Goal: Task Accomplishment & Management: Use online tool/utility

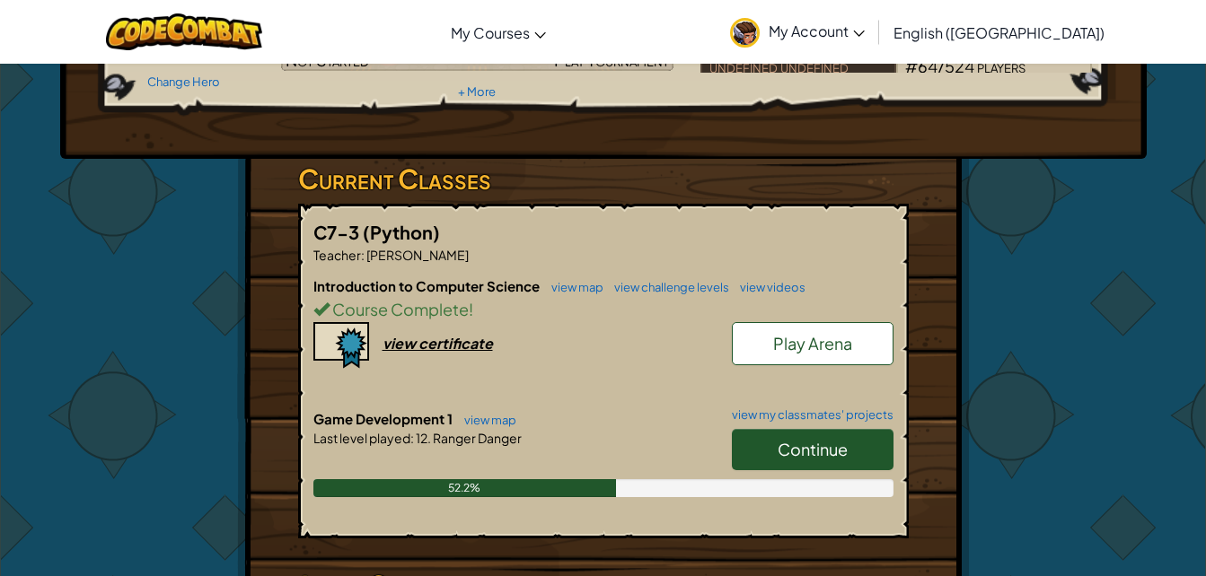
scroll to position [229, 0]
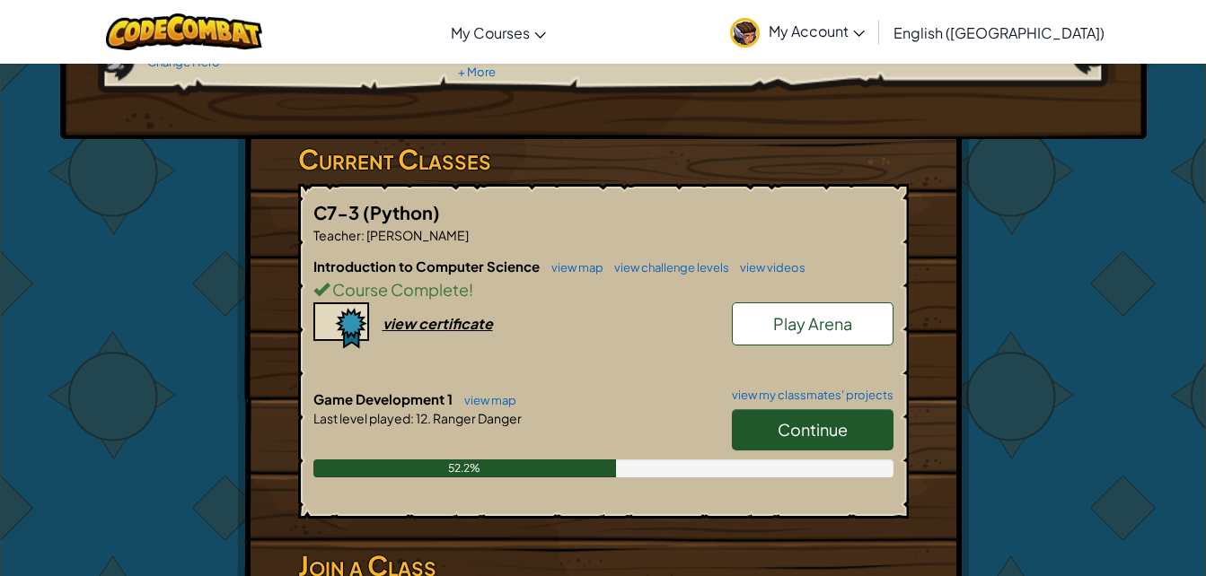
click at [782, 426] on span "Continue" at bounding box center [813, 429] width 70 height 21
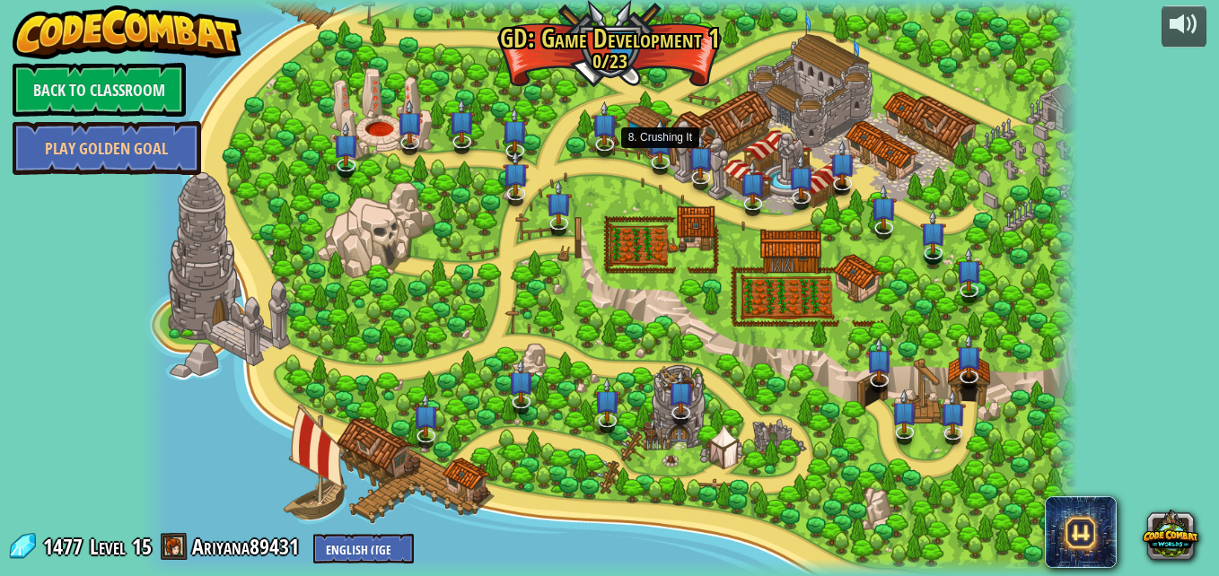
click at [650, 155] on img at bounding box center [660, 141] width 26 height 44
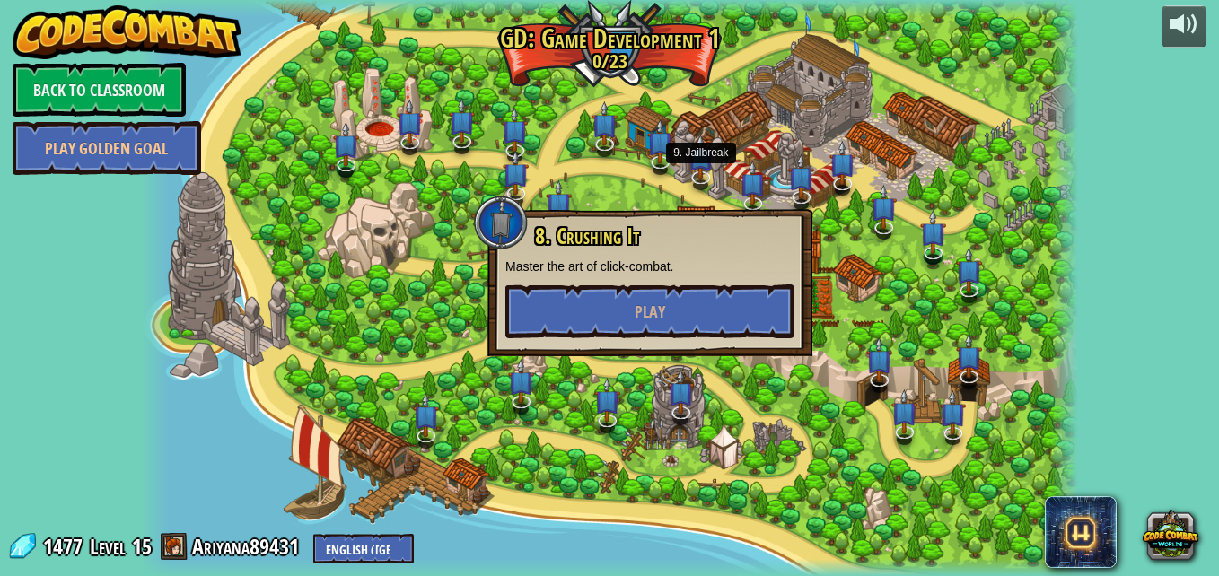
click at [699, 172] on img at bounding box center [701, 157] width 26 height 44
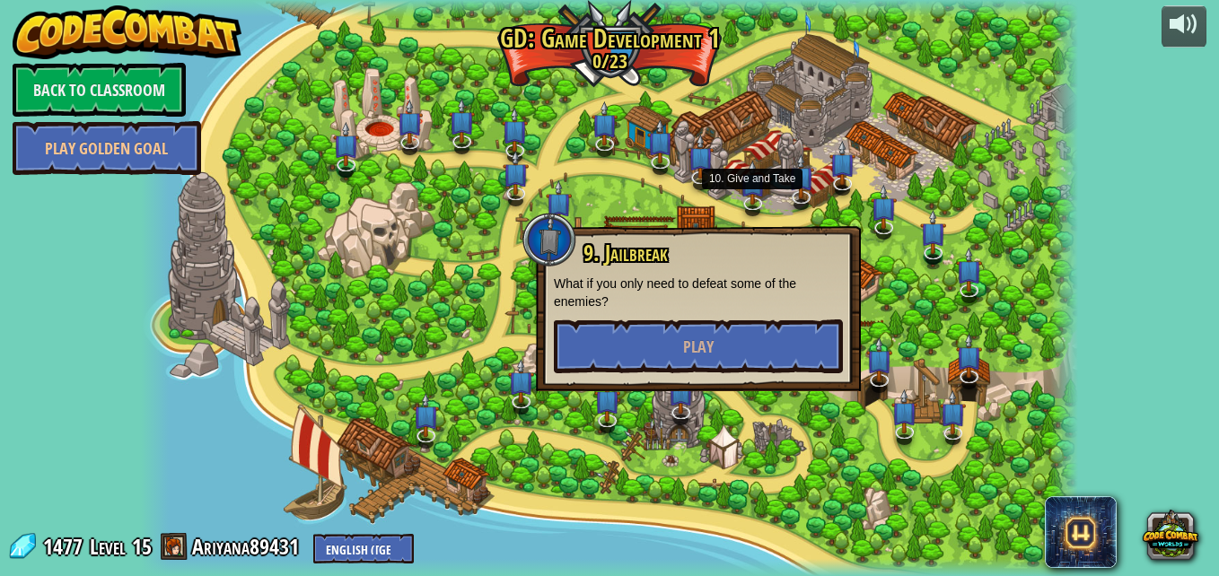
click at [754, 197] on img at bounding box center [753, 183] width 26 height 44
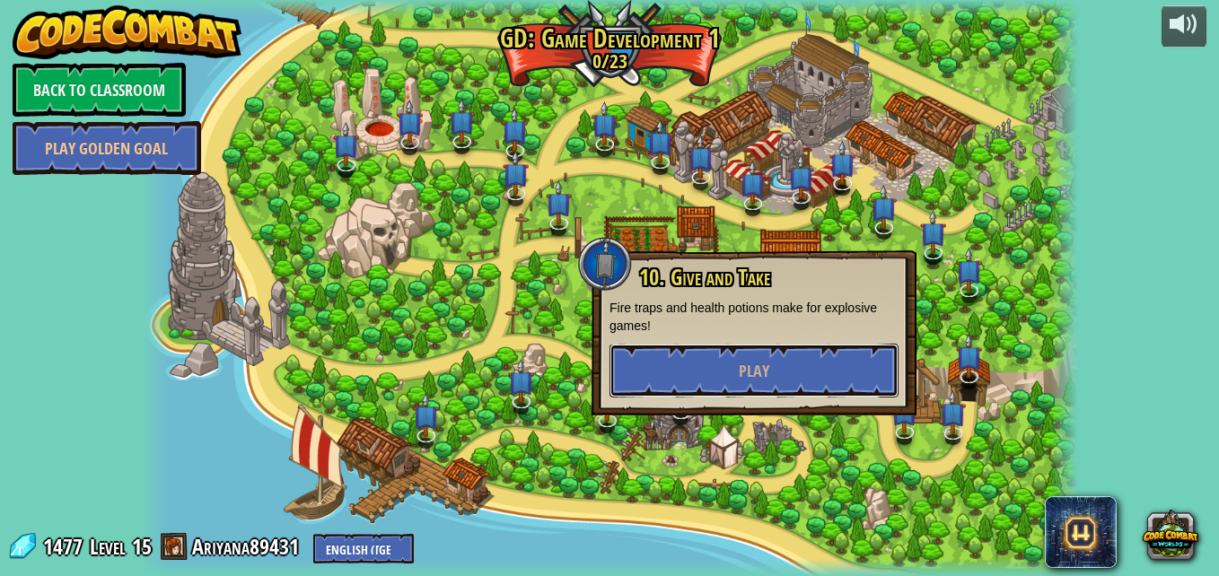
click at [728, 363] on button "Play" at bounding box center [754, 371] width 289 height 54
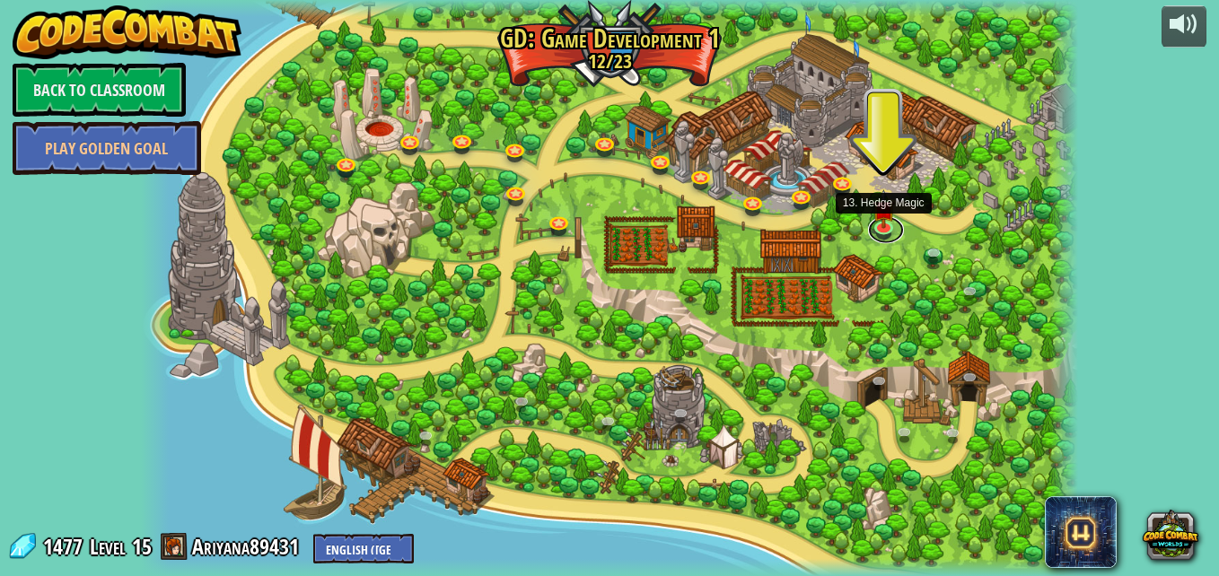
click at [890, 232] on link at bounding box center [886, 229] width 36 height 27
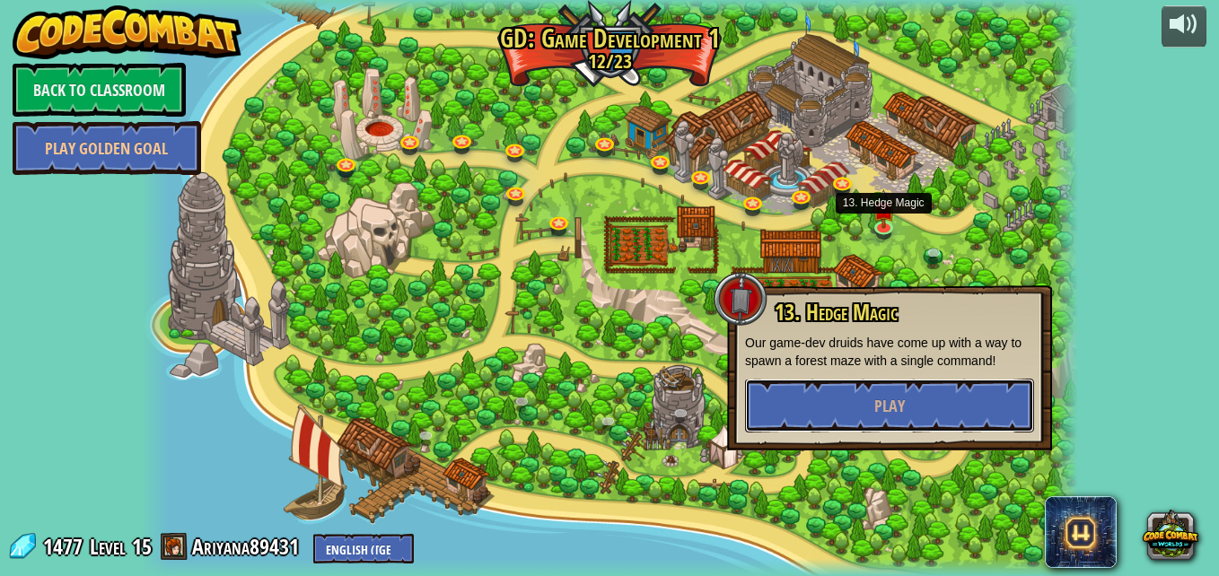
click at [818, 403] on button "Play" at bounding box center [889, 406] width 289 height 54
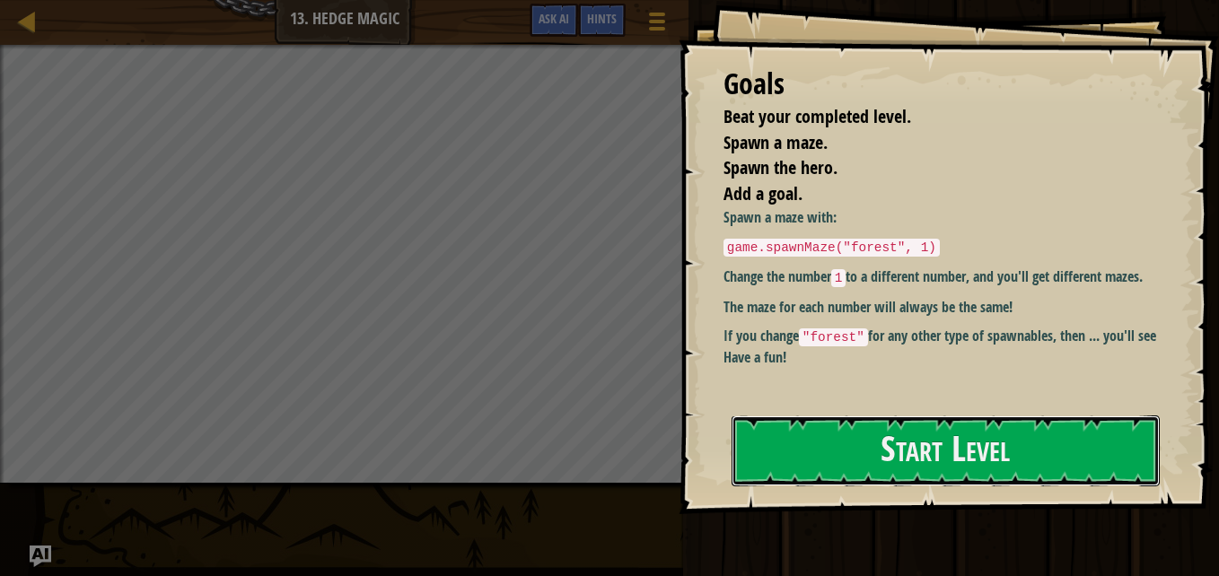
click at [812, 447] on button "Start Level" at bounding box center [946, 451] width 428 height 71
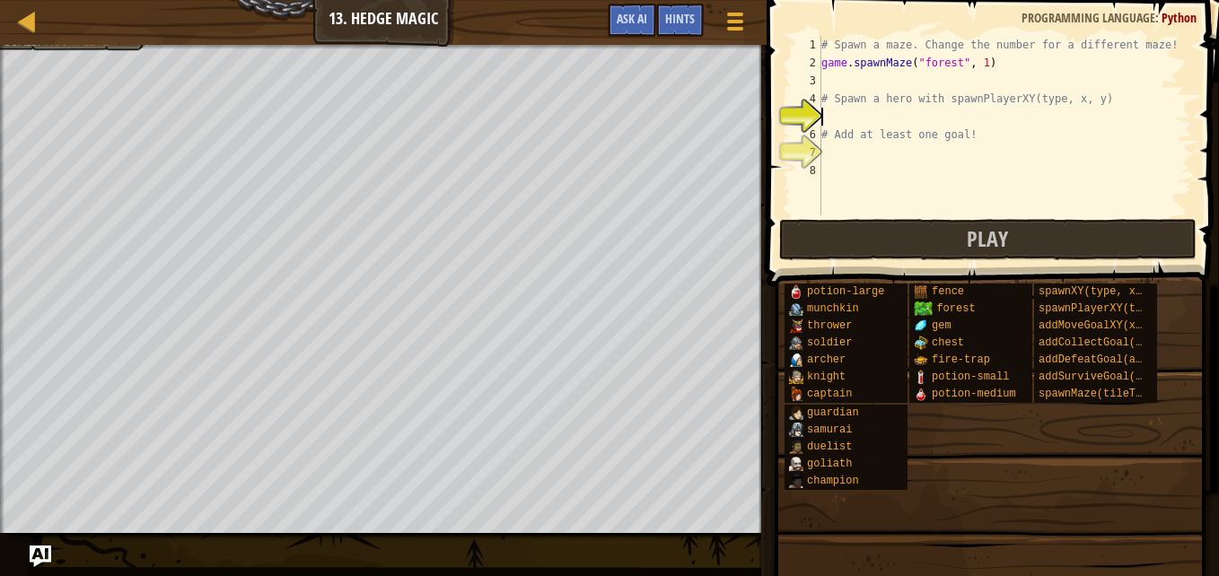
click at [1016, 131] on div "# Spawn a maze. Change the number for a different maze! game . spawnMaze ( "for…" at bounding box center [1005, 143] width 374 height 215
type textarea "# Add at least one goal!g"
click at [831, 117] on div "# Spawn a maze. Change the number for a different maze! game . spawnMaze ( "for…" at bounding box center [1005, 143] width 374 height 215
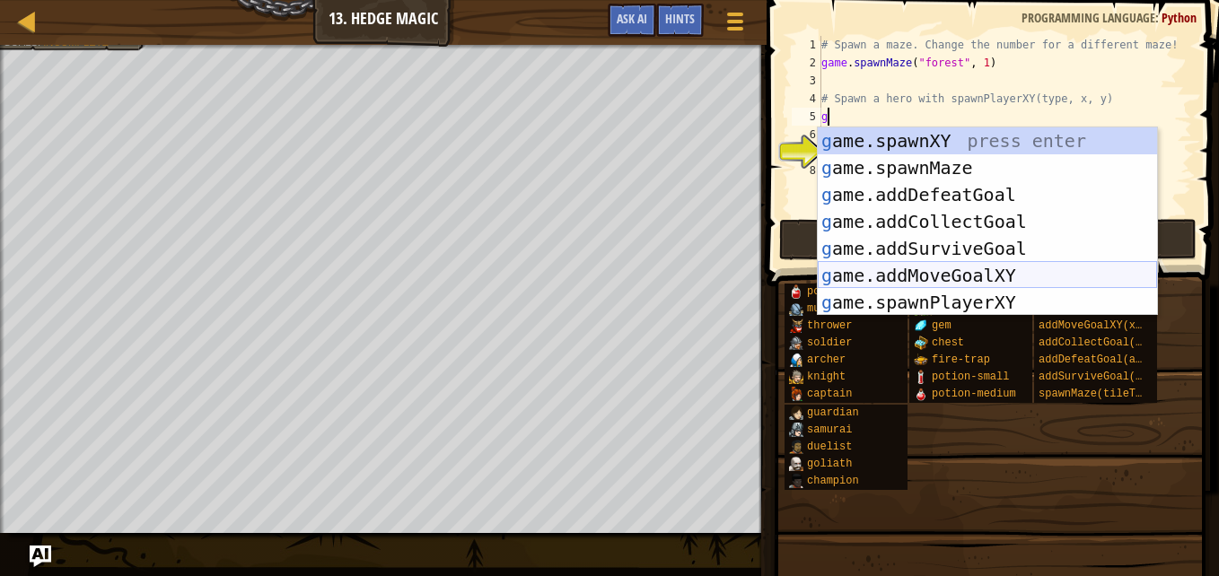
click at [973, 293] on div "g ame.spawnXY press enter g ame.spawnMaze press enter g ame.addDefeatGoal press…" at bounding box center [987, 249] width 339 height 242
type textarea "player = game.spawnPlayerXY("captain", 36, 30)"
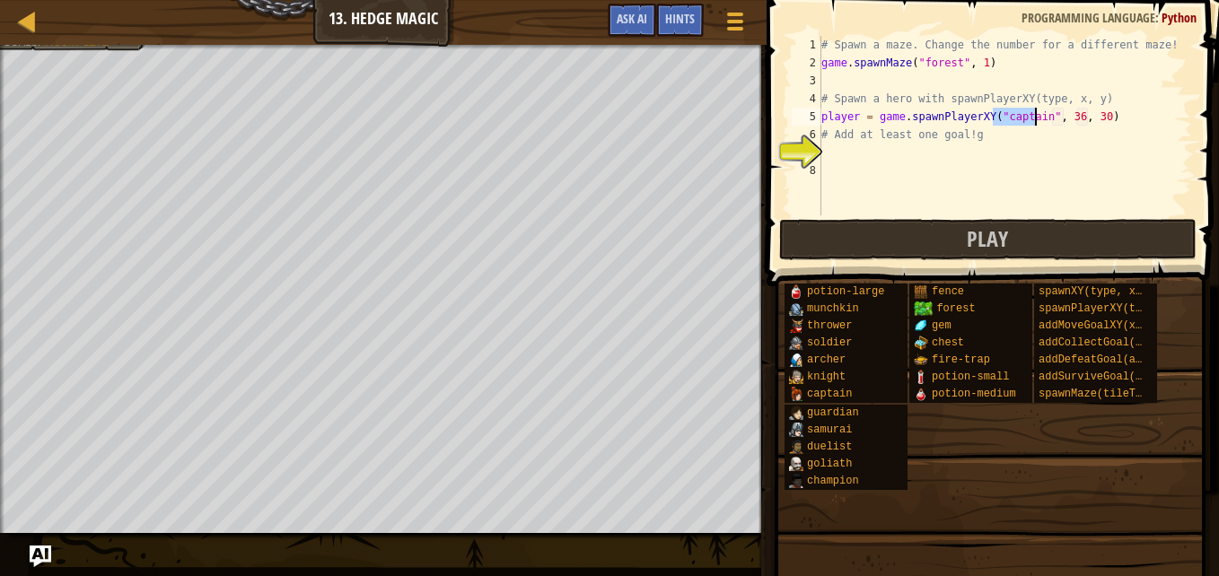
click at [1014, 163] on div "# Spawn a maze. Change the number for a different maze! game . spawnMaze ( "for…" at bounding box center [1005, 143] width 374 height 215
click at [832, 160] on div "# Spawn a maze. Change the number for a different maze! game . spawnMaze ( "for…" at bounding box center [1005, 143] width 374 height 215
type textarea "g"
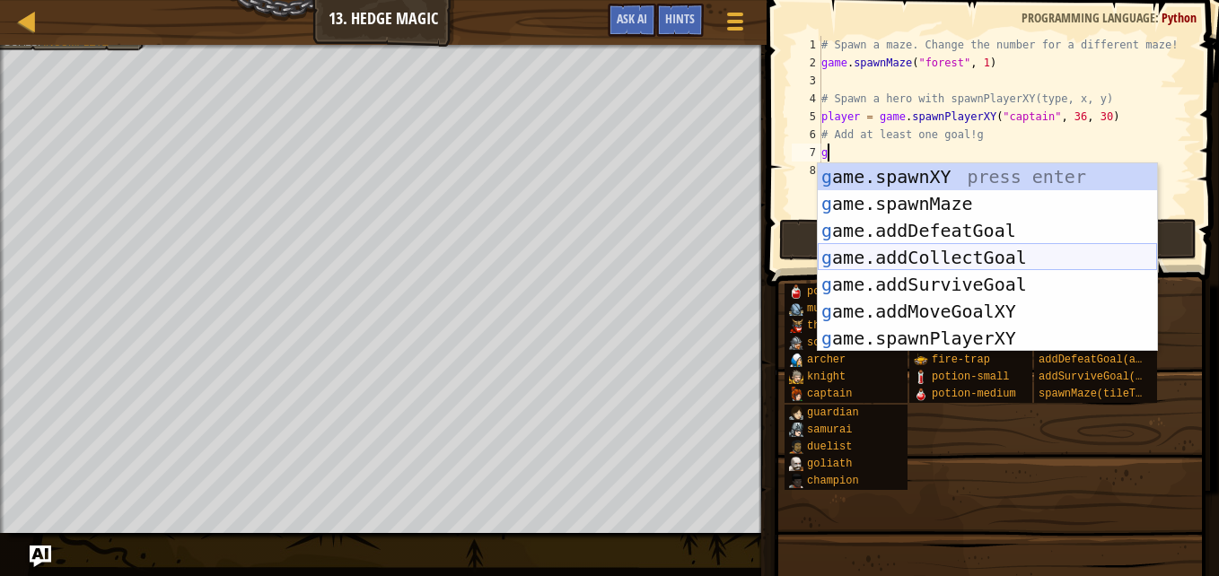
click at [919, 262] on div "g ame.spawnXY press enter g ame.spawnMaze press enter g ame.addDefeatGoal press…" at bounding box center [987, 284] width 339 height 242
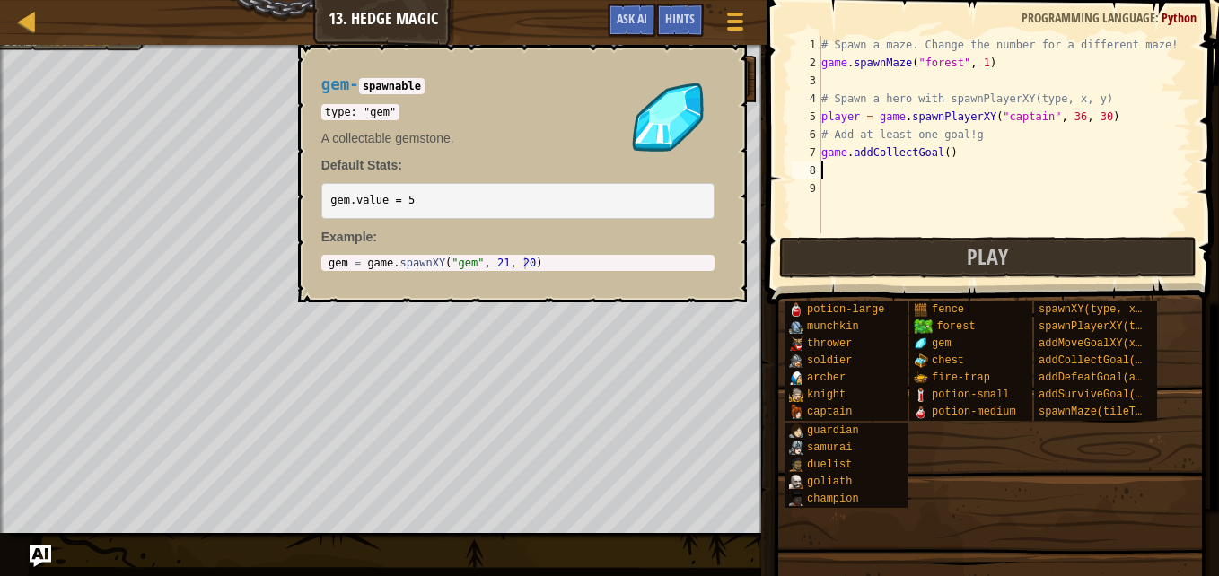
click at [925, 343] on img at bounding box center [921, 344] width 14 height 14
type textarea "g"
click at [862, 180] on div "# Spawn a maze. Change the number for a different maze! game . spawnMaze ( "for…" at bounding box center [1005, 152] width 374 height 233
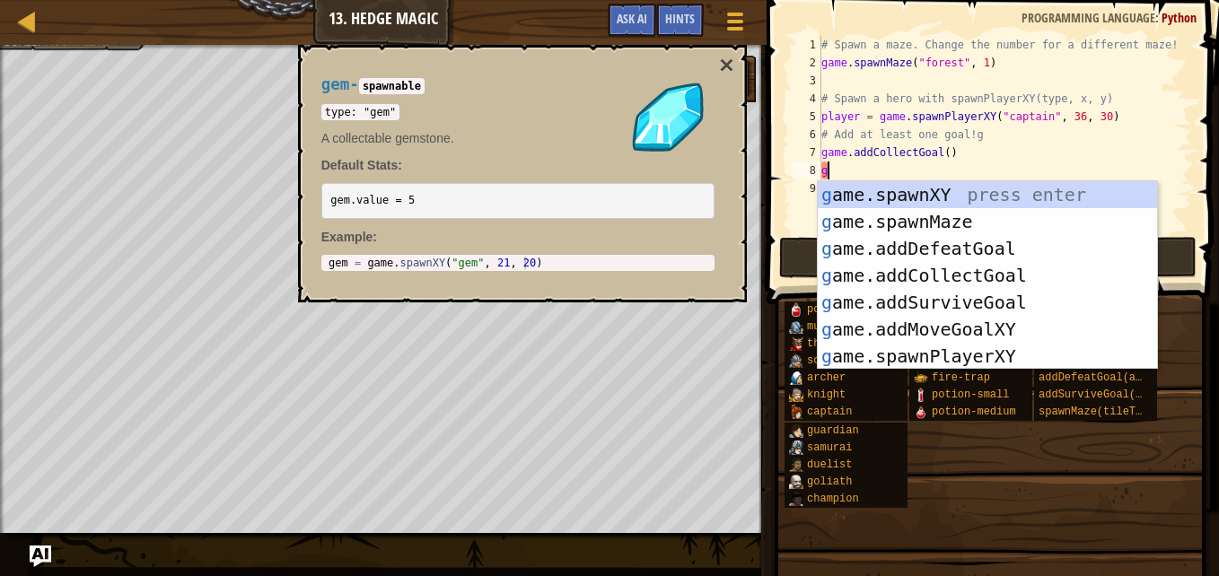
click at [972, 205] on div "g ame.spawnXY press enter g ame.spawnMaze press enter g ame.addDefeatGoal press…" at bounding box center [987, 302] width 339 height 242
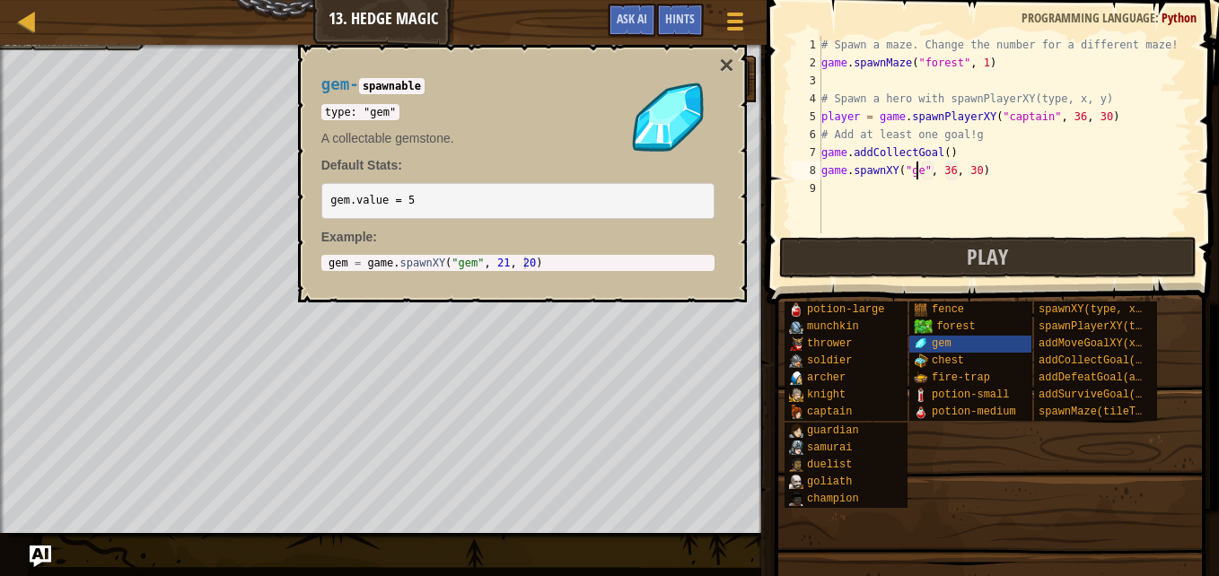
scroll to position [8, 8]
click at [952, 169] on div "# Spawn a maze. Change the number for a different maze! game . spawnMaze ( "for…" at bounding box center [1005, 152] width 374 height 233
type textarea "game.spawnXY("gem", 35, 30)"
click at [1026, 260] on button "Play" at bounding box center [988, 257] width 418 height 41
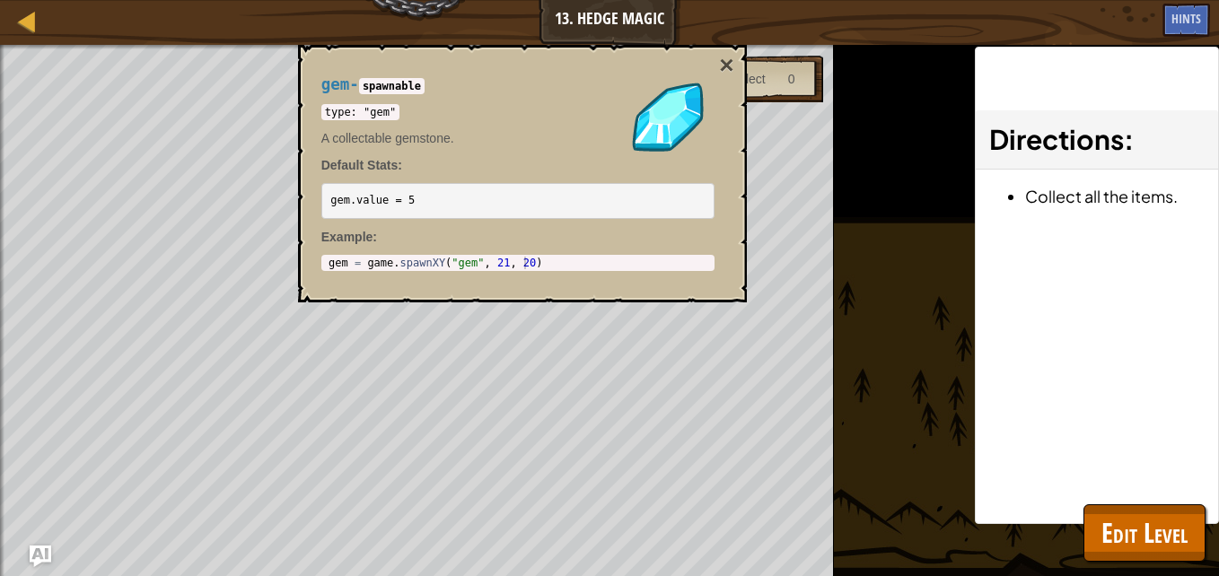
click at [721, 61] on button "×" at bounding box center [726, 65] width 14 height 25
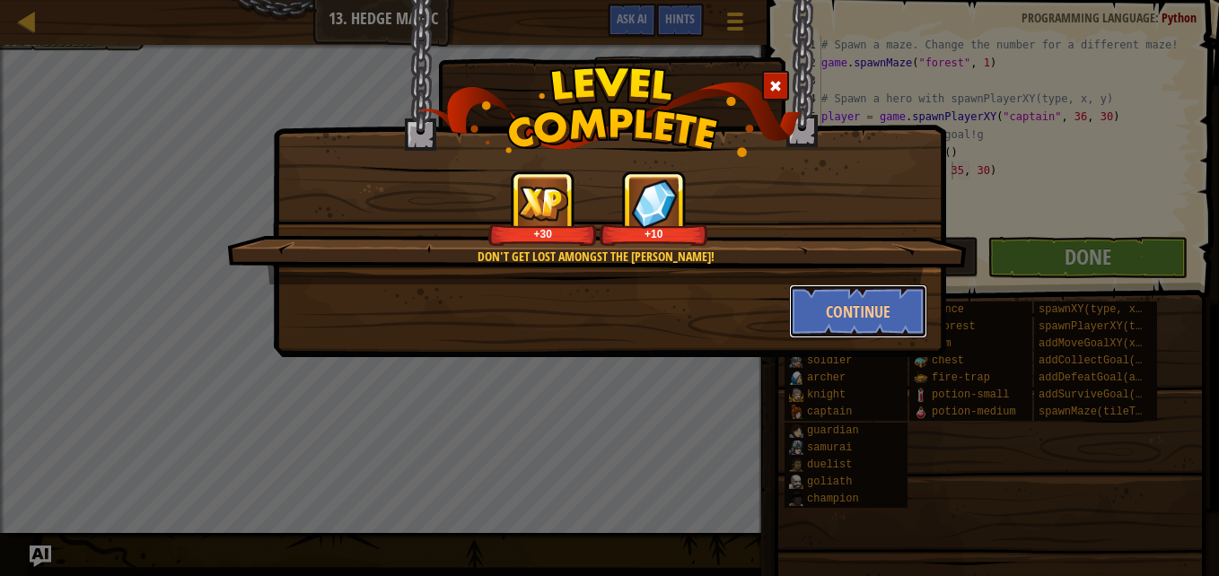
click at [841, 302] on button "Continue" at bounding box center [858, 312] width 139 height 54
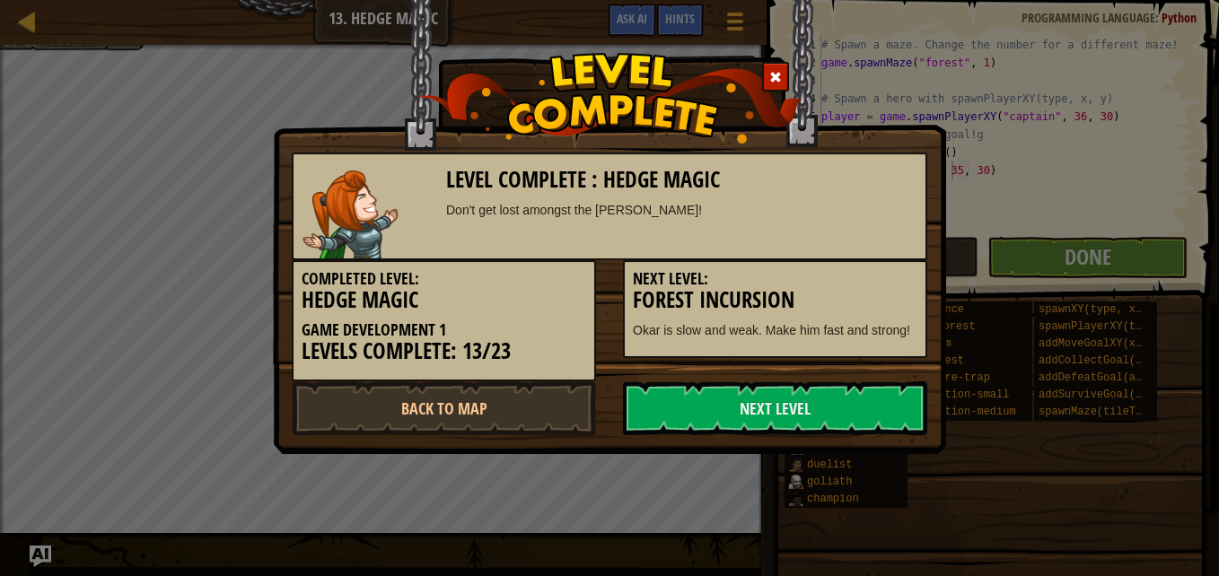
click at [808, 418] on link "Next Level" at bounding box center [775, 409] width 304 height 54
